Goal: Check status: Check status

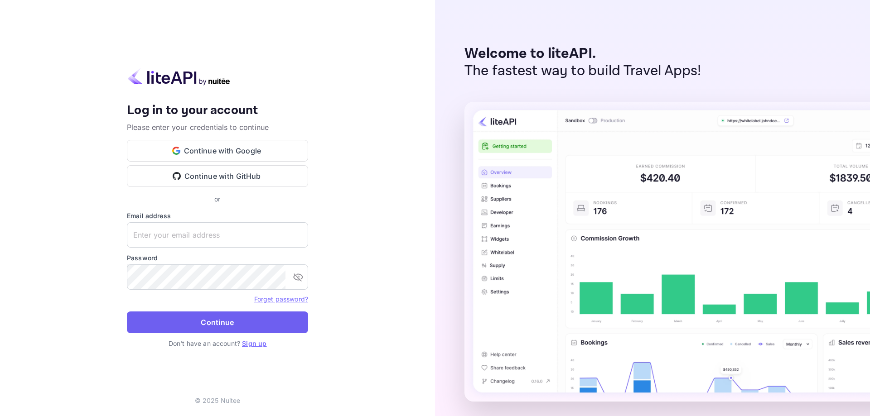
type input "[EMAIL_ADDRESS][DOMAIN_NAME]"
click at [162, 314] on button "Continue" at bounding box center [217, 323] width 181 height 22
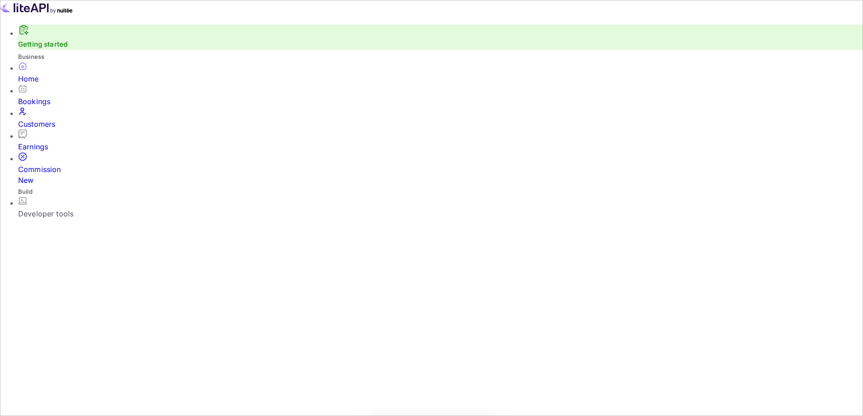
scroll to position [7, 7]
click at [40, 102] on div "Bookings" at bounding box center [440, 101] width 845 height 11
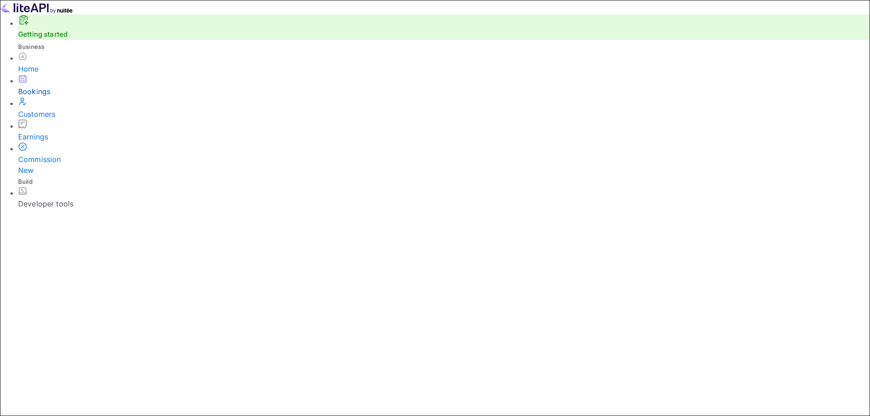
paste input "o9c_sZGr0"
type input "o9c_sZGr0"
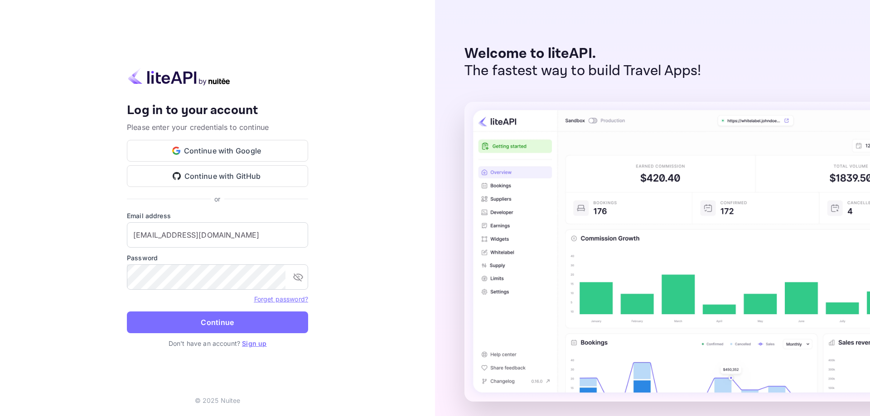
drag, startPoint x: 66, startPoint y: 187, endPoint x: 92, endPoint y: 212, distance: 36.2
click at [66, 187] on div "Your account has been created successfully, a confirmation link has been sent t…" at bounding box center [217, 208] width 435 height 416
type input "[EMAIL_ADDRESS][DOMAIN_NAME]"
click at [217, 325] on button "Continue" at bounding box center [217, 323] width 181 height 22
